Goal: Check status: Check status

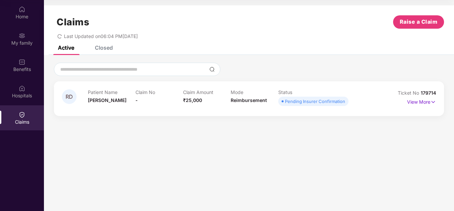
scroll to position [37, 0]
click at [59, 36] on icon "redo" at bounding box center [59, 36] width 5 height 5
click at [427, 100] on p "View More" at bounding box center [422, 101] width 29 height 9
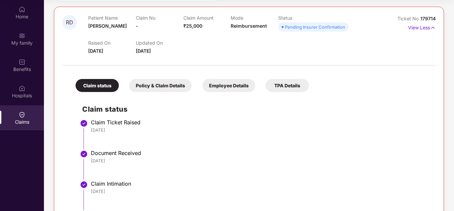
scroll to position [108, 0]
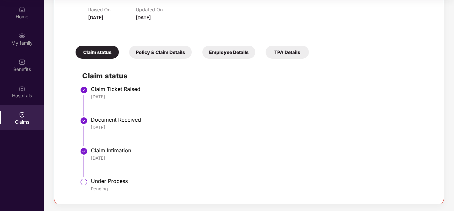
click at [244, 138] on li "Document Received [DATE]" at bounding box center [255, 134] width 347 height 31
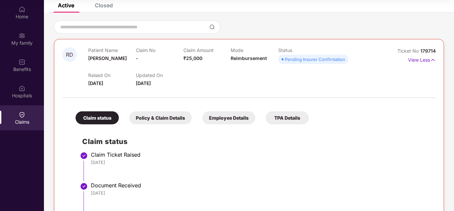
scroll to position [75, 0]
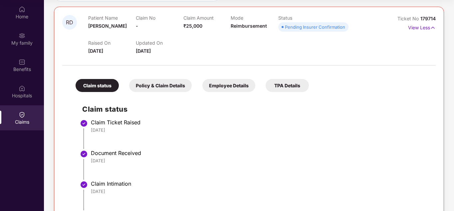
click at [171, 90] on div "Policy & Claim Details" at bounding box center [160, 85] width 63 height 13
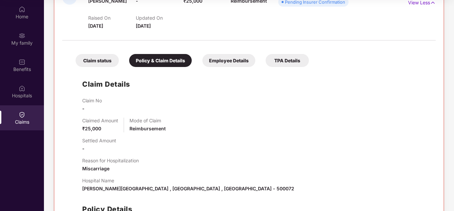
click at [212, 62] on div "Employee Details" at bounding box center [229, 60] width 53 height 13
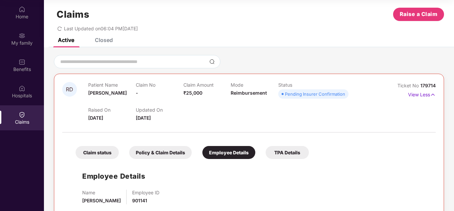
scroll to position [0, 0]
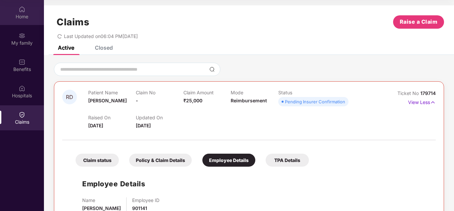
click at [28, 17] on div "Home" at bounding box center [22, 16] width 44 height 7
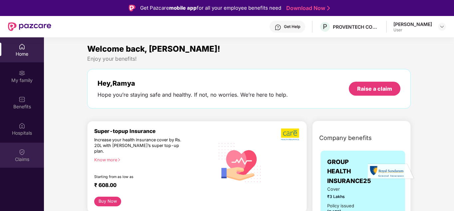
click at [13, 157] on div "Claims" at bounding box center [22, 159] width 44 height 7
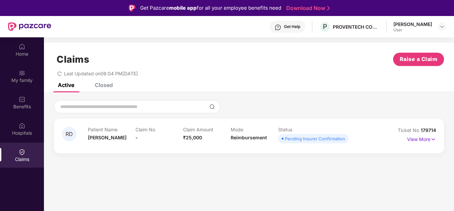
scroll to position [37, 0]
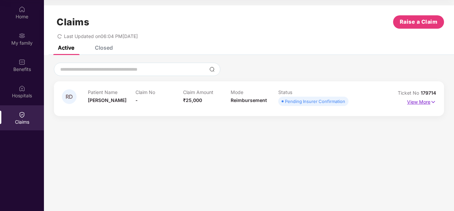
click at [415, 103] on p "View More" at bounding box center [422, 101] width 29 height 9
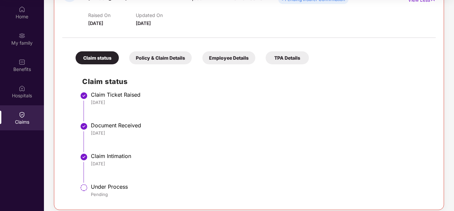
scroll to position [0, 0]
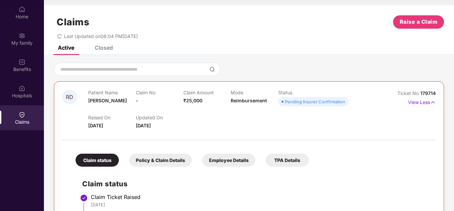
click at [249, 3] on section "Claims Raise a Claim Last Updated on 06:04 PM[DATE] Active Closed RD Patient Na…" at bounding box center [249, 105] width 411 height 211
